Goal: Transaction & Acquisition: Purchase product/service

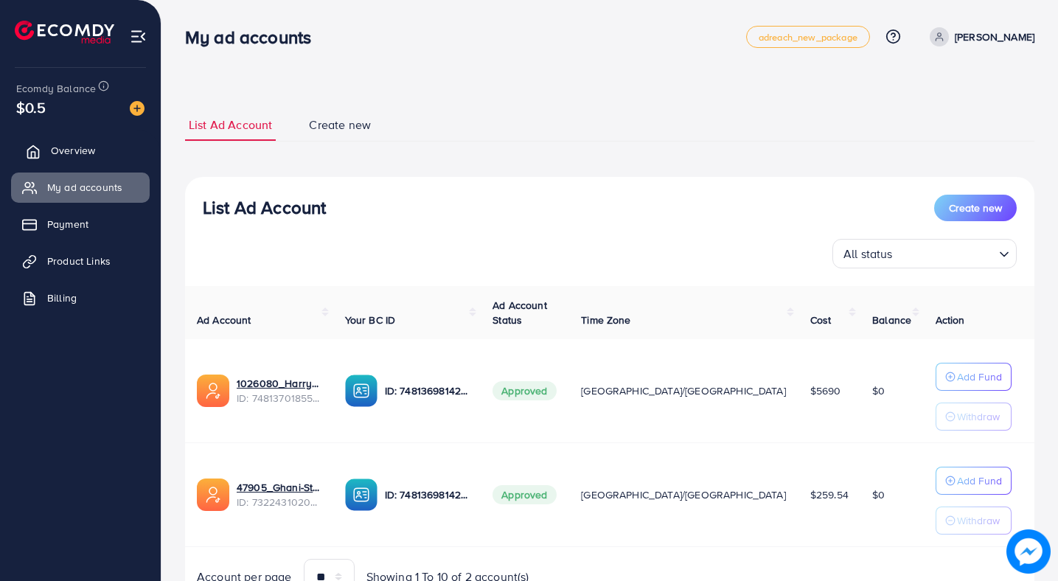
click at [83, 148] on span "Overview" at bounding box center [73, 150] width 44 height 15
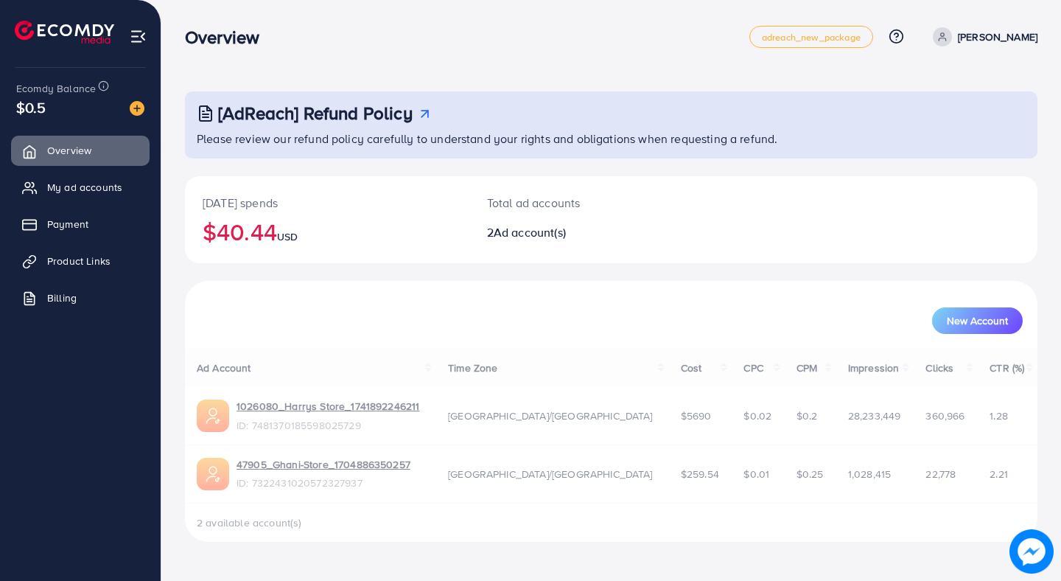
click at [133, 108] on img at bounding box center [137, 108] width 15 height 15
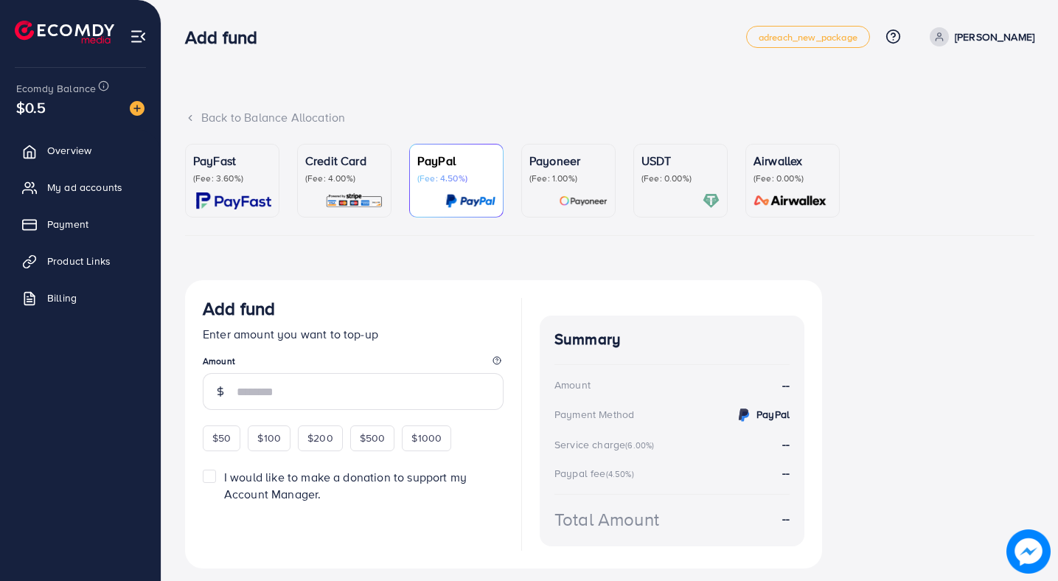
click at [88, 168] on ul "Overview My ad accounts Payment Product Links Billing" at bounding box center [80, 229] width 161 height 198
click at [249, 176] on p "(Fee: 3.60%)" at bounding box center [232, 178] width 78 height 12
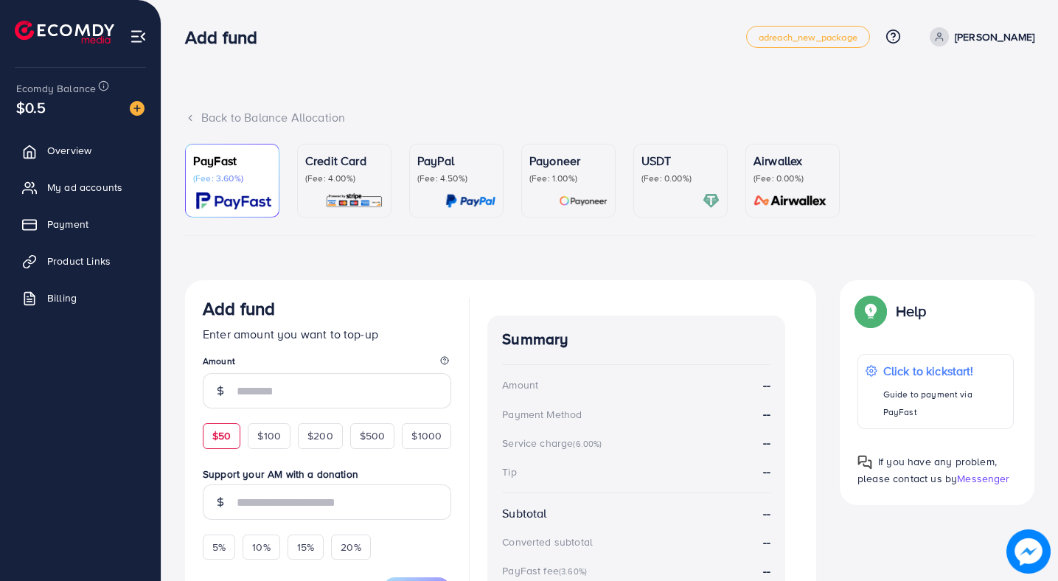
click at [231, 429] on div "$50" at bounding box center [222, 435] width 38 height 25
type input "**"
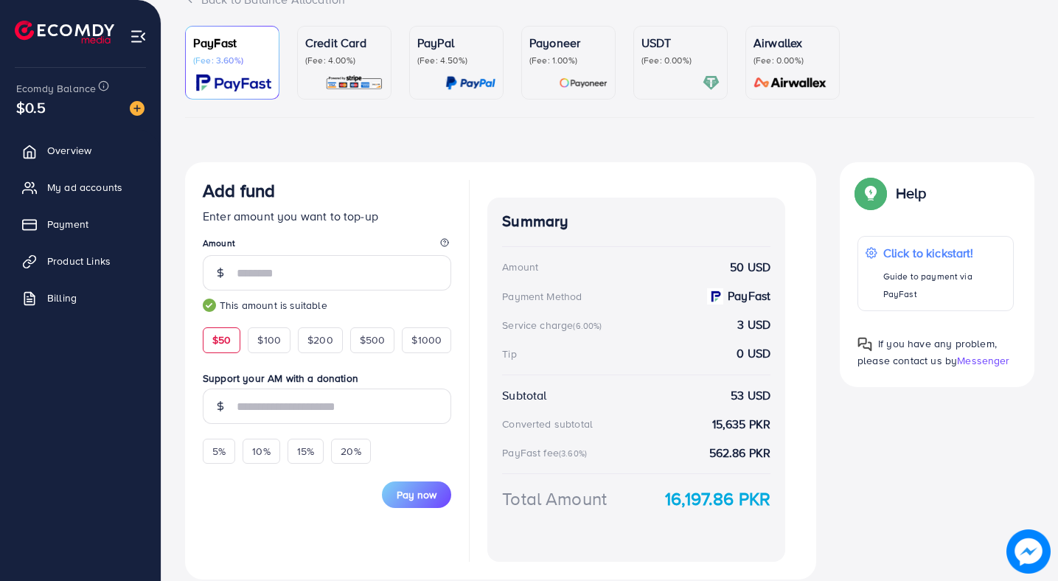
scroll to position [170, 0]
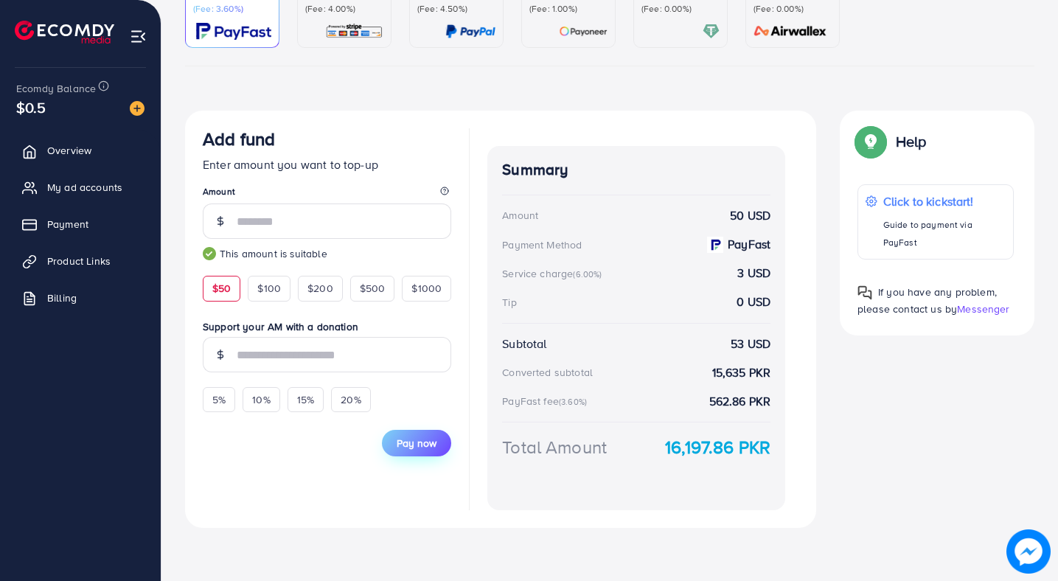
click at [419, 442] on span "Pay now" at bounding box center [417, 443] width 40 height 15
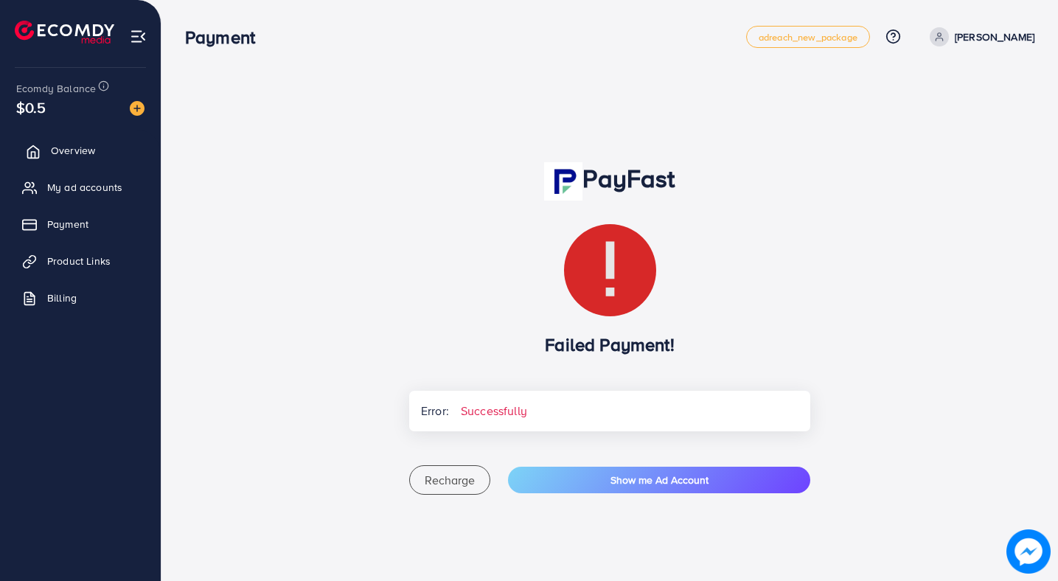
click at [74, 156] on span "Overview" at bounding box center [73, 150] width 44 height 15
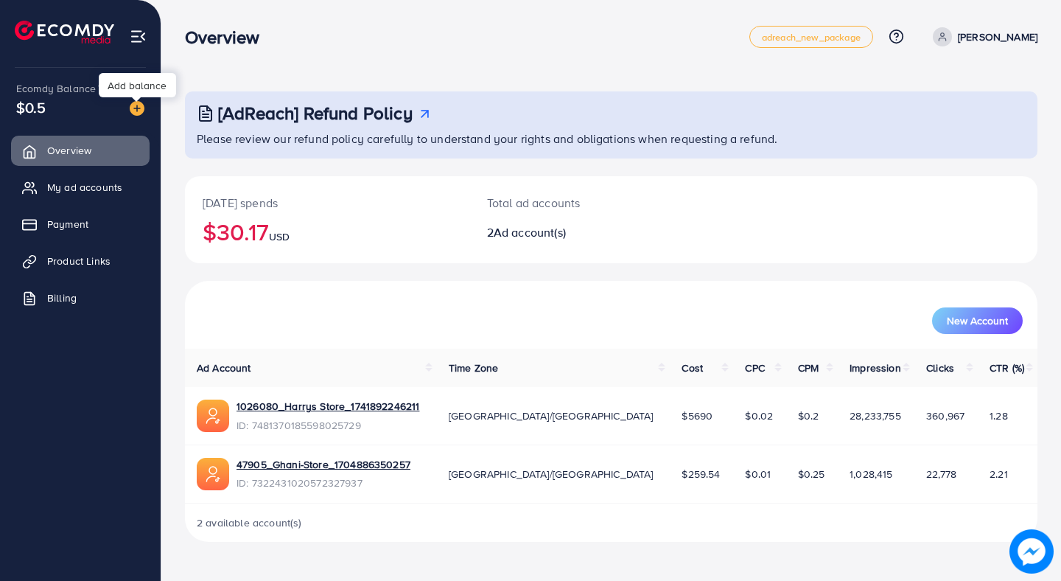
click at [133, 109] on img at bounding box center [137, 108] width 15 height 15
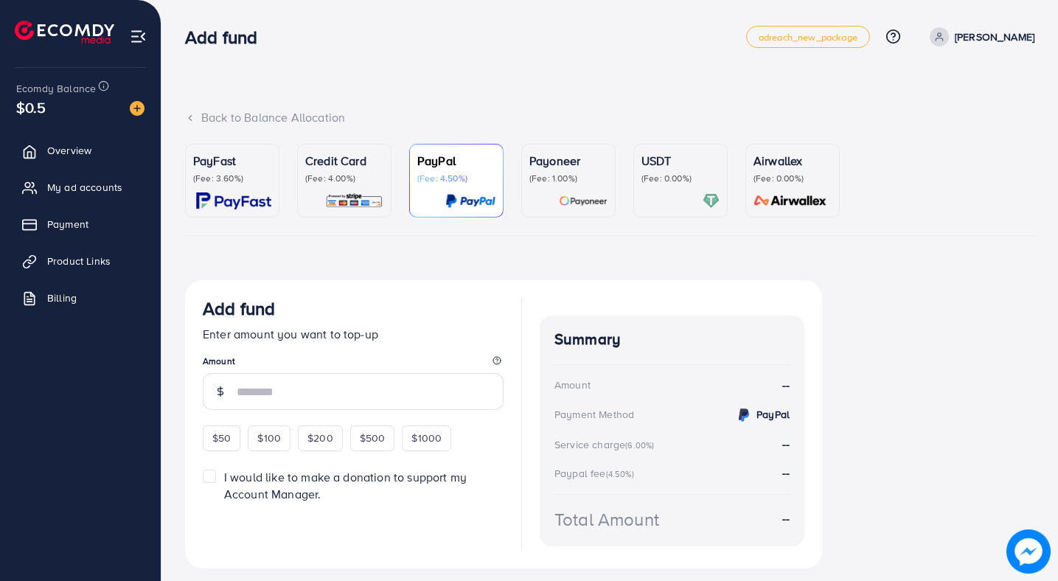
click at [232, 166] on p "PayFast" at bounding box center [232, 161] width 78 height 18
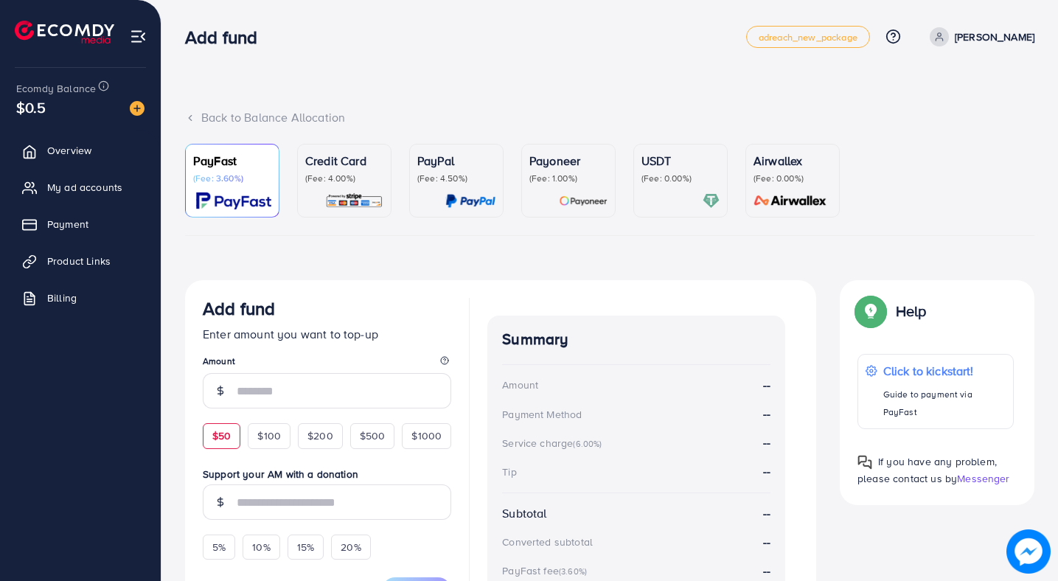
click at [208, 430] on div "$50" at bounding box center [222, 435] width 38 height 25
type input "**"
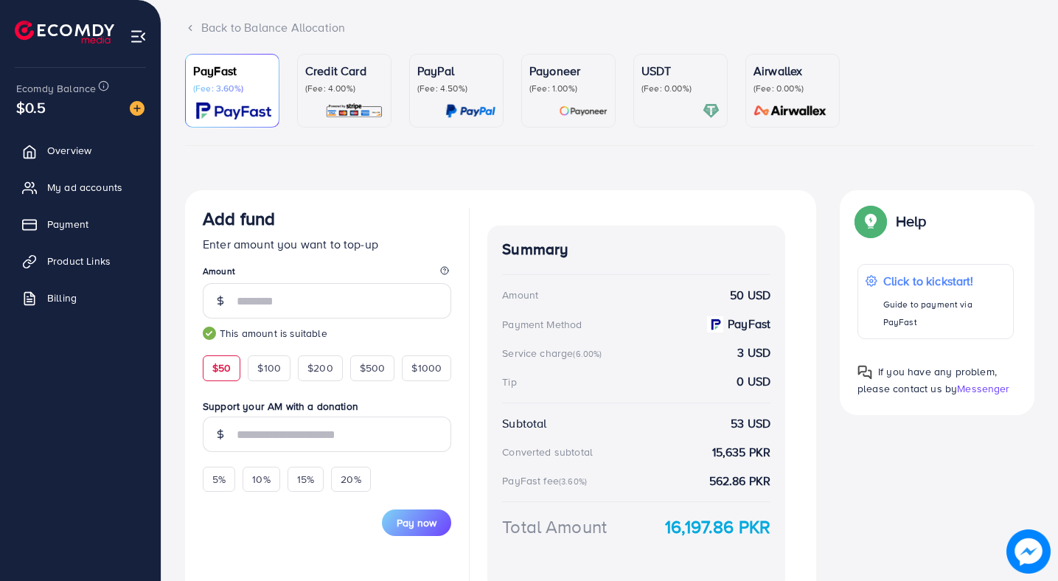
scroll to position [170, 0]
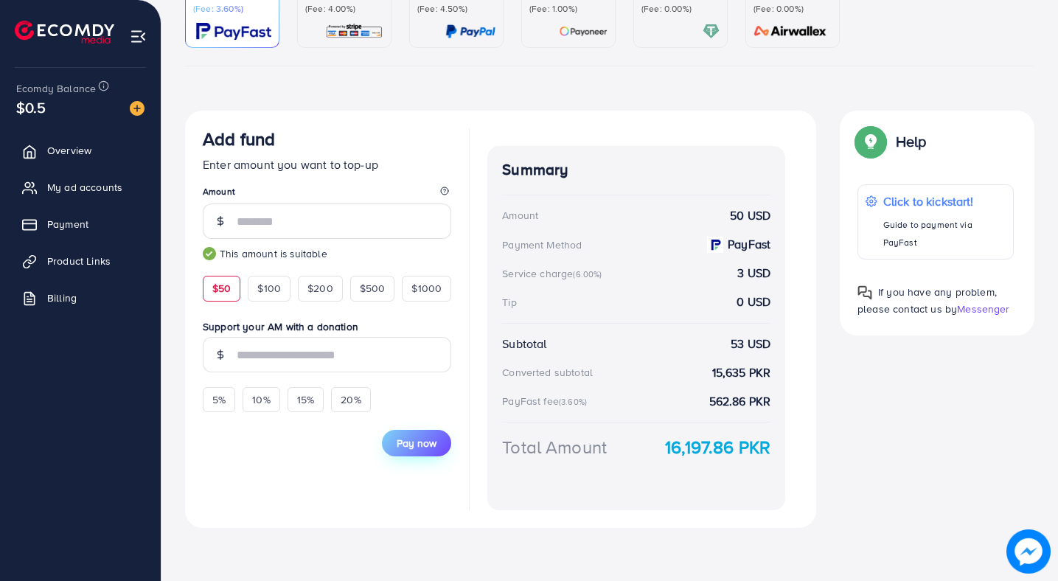
click at [388, 435] on button "Pay now" at bounding box center [416, 443] width 69 height 27
